Goal: Information Seeking & Learning: Learn about a topic

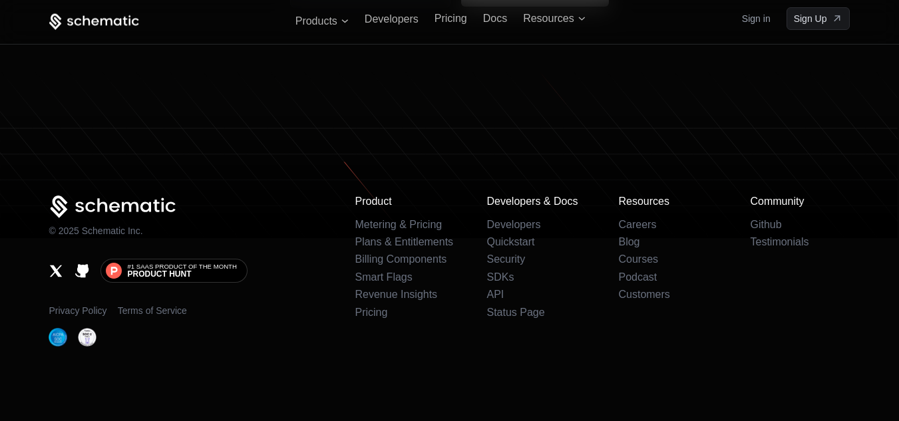
scroll to position [7998, 0]
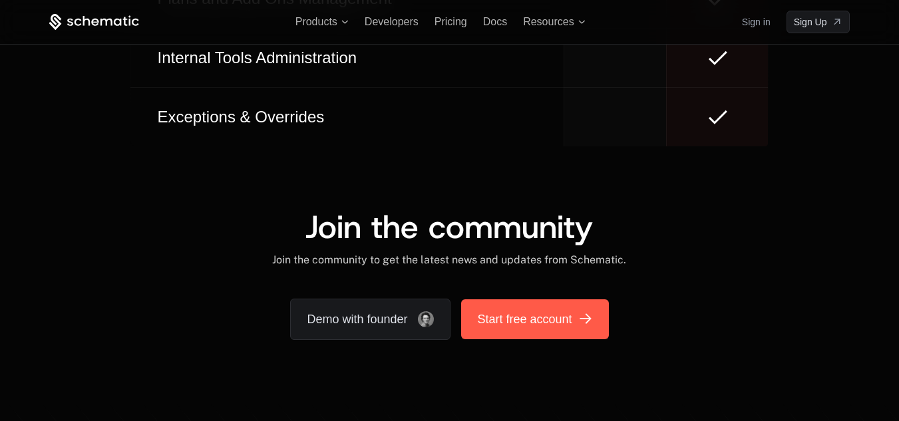
click at [543, 327] on span "Start free account" at bounding box center [524, 319] width 95 height 19
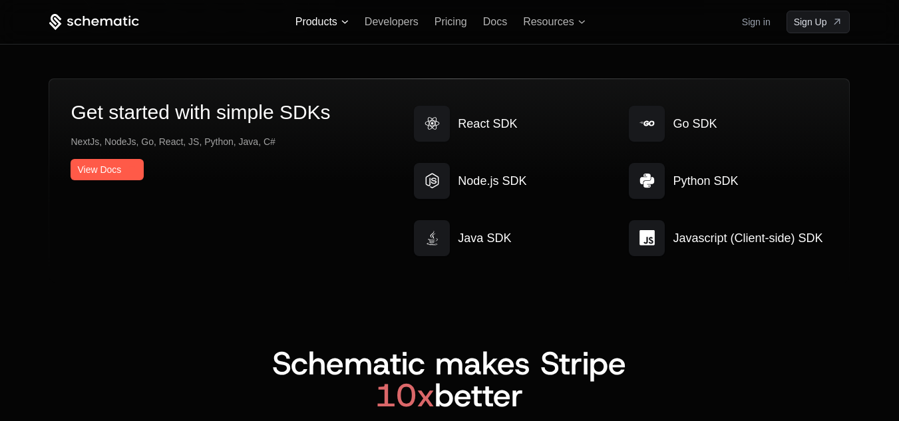
scroll to position [6556, 0]
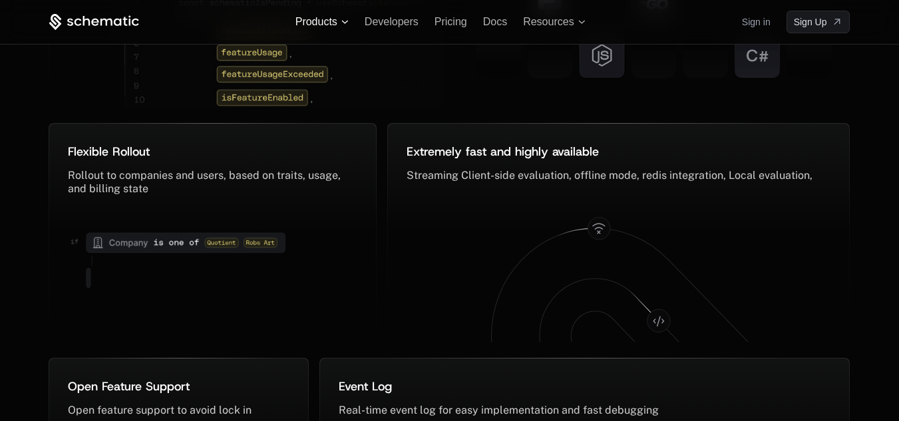
click at [334, 23] on span "Products" at bounding box center [317, 22] width 42 height 12
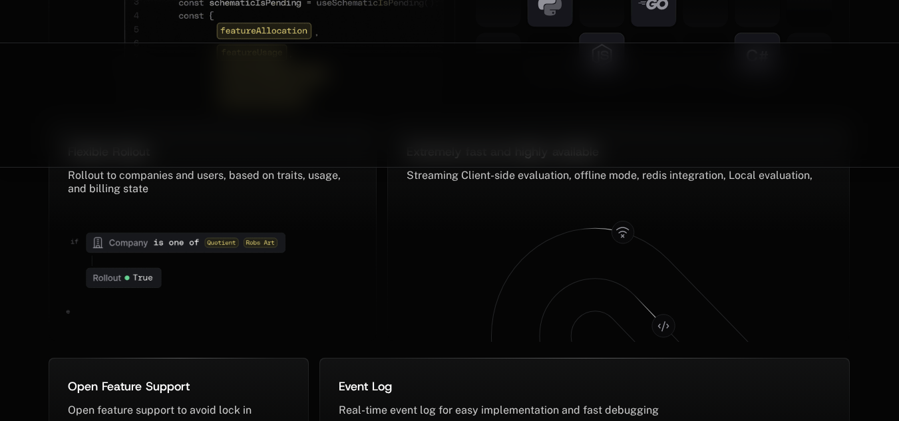
scroll to position [6652, 0]
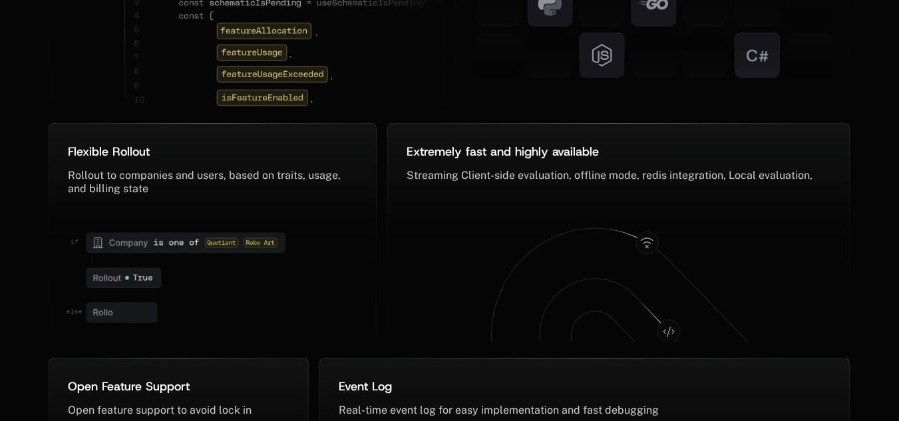
click at [334, 23] on img at bounding box center [287, 34] width 326 height 191
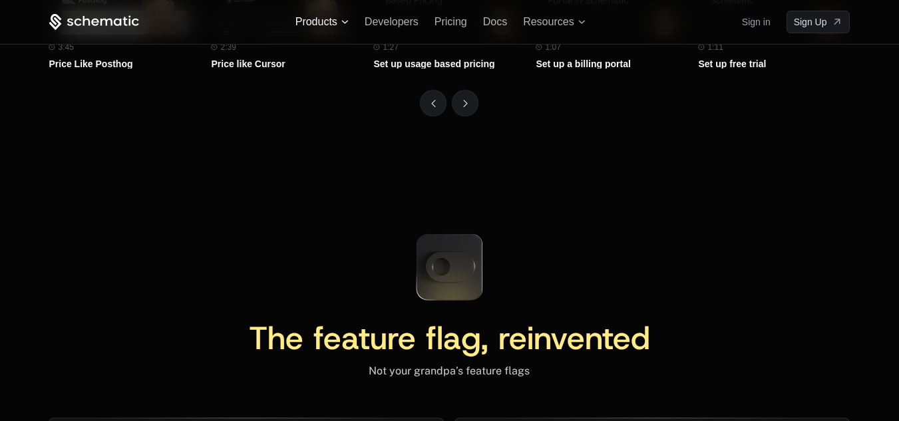
click at [336, 21] on span "Products" at bounding box center [317, 22] width 42 height 12
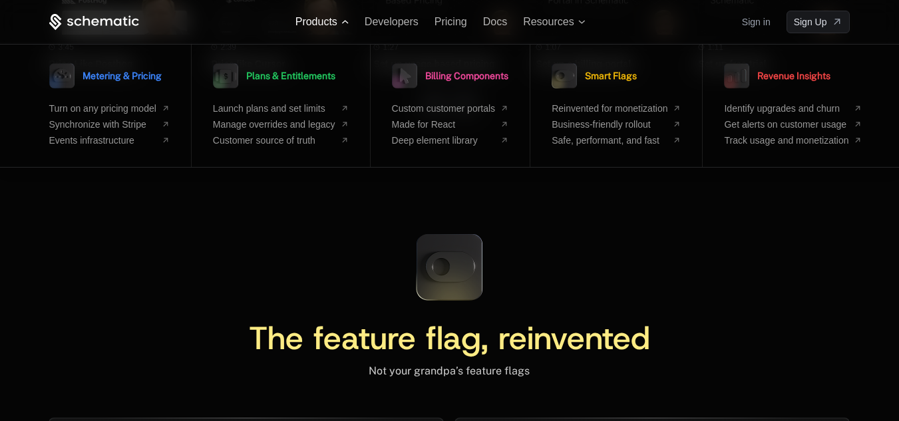
click at [336, 21] on span "Products" at bounding box center [317, 22] width 42 height 12
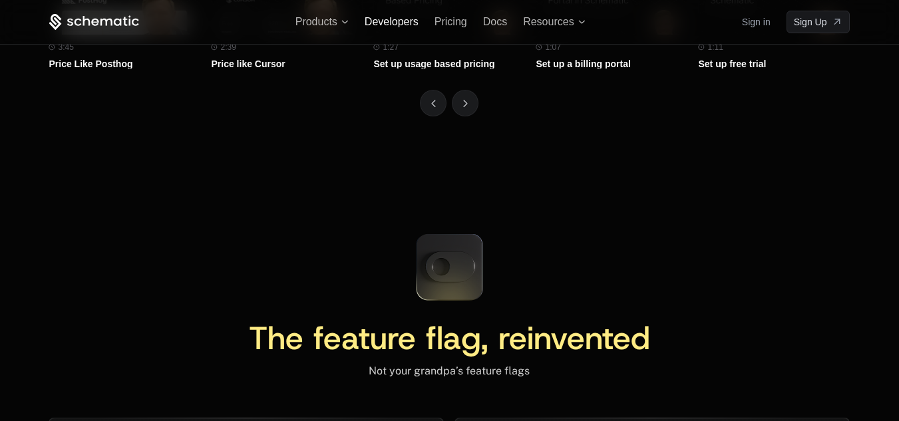
click at [385, 23] on span "Developers" at bounding box center [392, 21] width 54 height 11
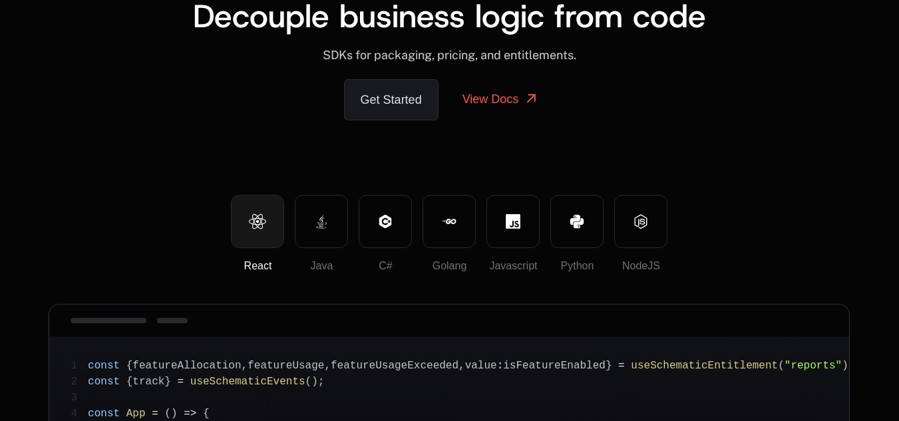
scroll to position [222, 0]
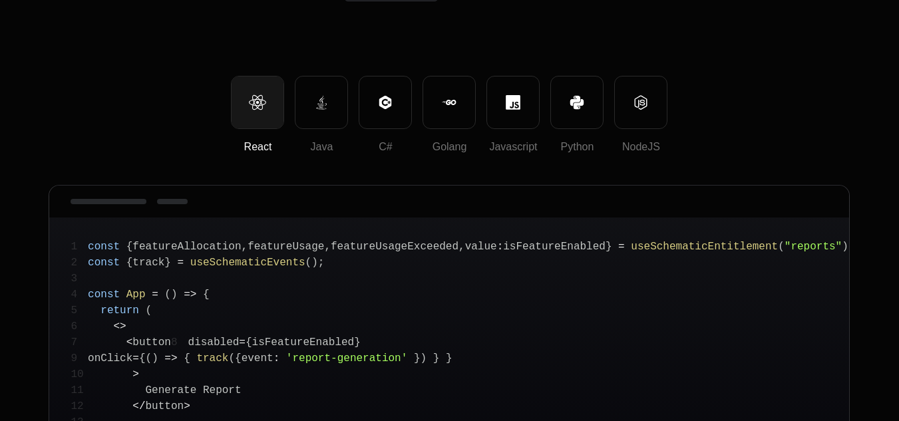
click at [264, 101] on icon at bounding box center [258, 102] width 19 height 19
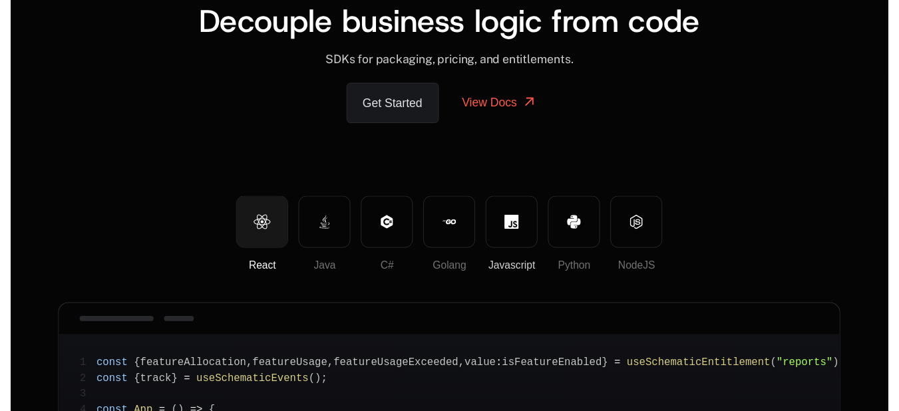
scroll to position [0, 0]
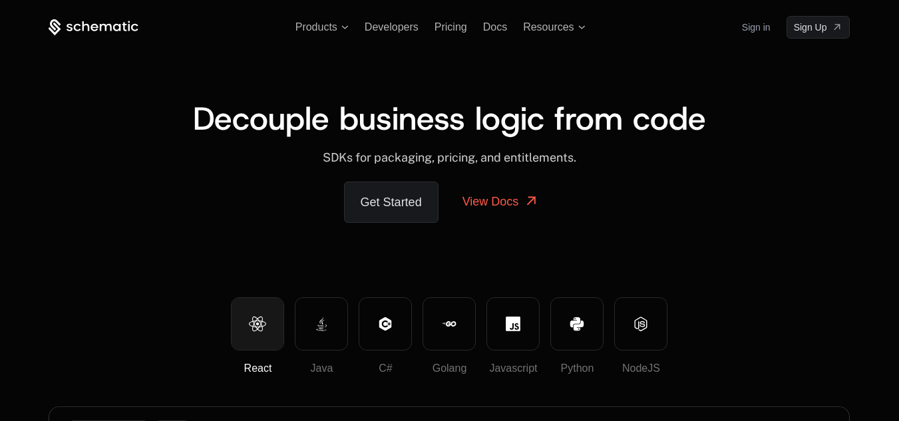
click at [393, 19] on div "Products Developers Pricing Docs Resources Sign in Sign Up" at bounding box center [450, 27] width 802 height 23
click at [464, 27] on span "Pricing" at bounding box center [451, 26] width 33 height 11
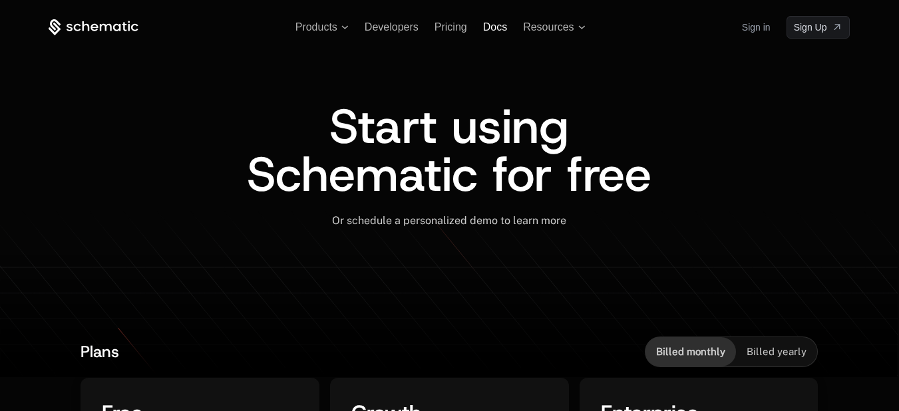
click at [501, 27] on span "Docs" at bounding box center [495, 26] width 24 height 11
click at [553, 30] on span "Resources" at bounding box center [548, 27] width 51 height 12
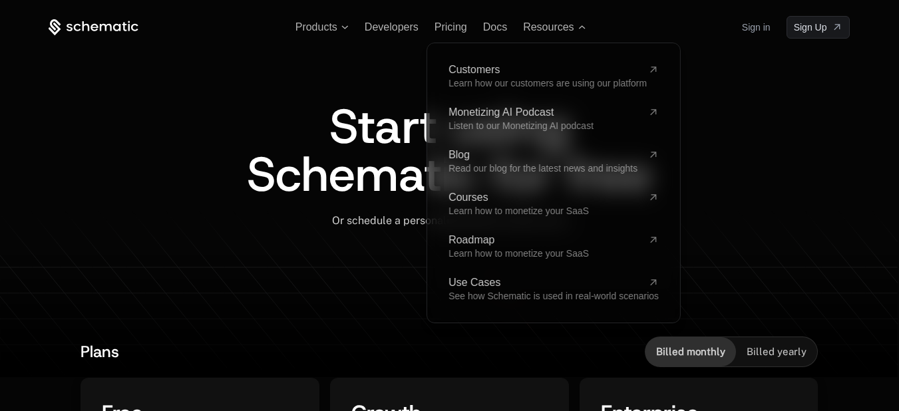
click at [375, 274] on div "Start using Schematic for free Or schedule a personalized demo to learn more ﻿" at bounding box center [450, 180] width 670 height 282
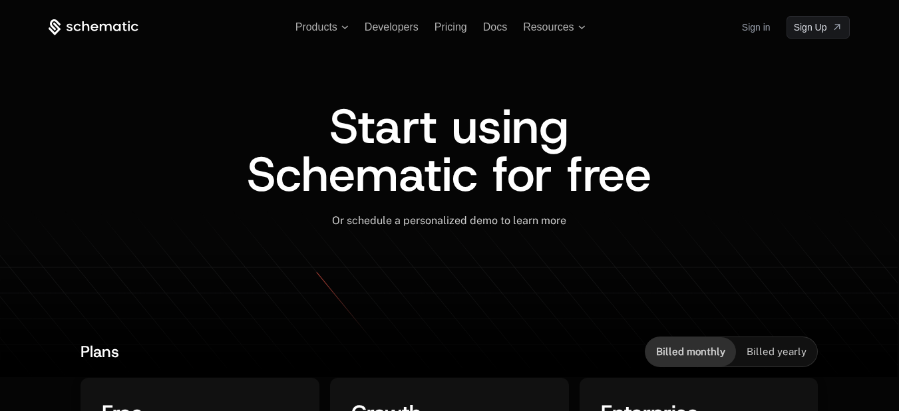
click at [103, 21] on icon at bounding box center [94, 27] width 90 height 17
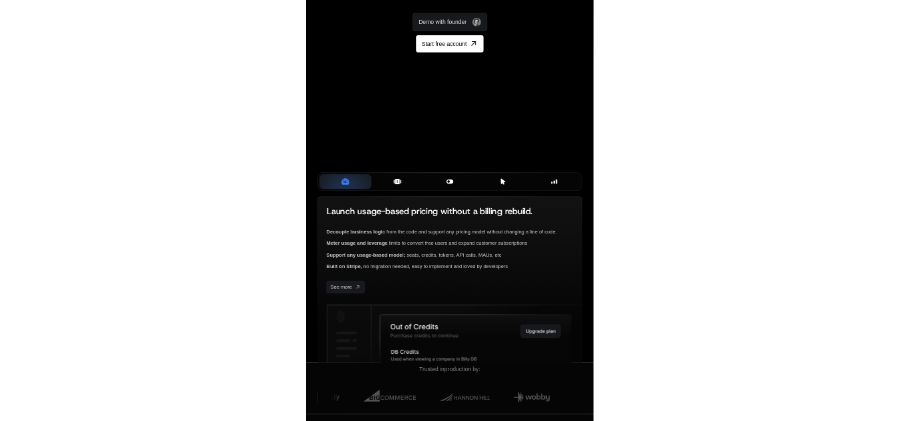
scroll to position [222, 0]
